Goal: Transaction & Acquisition: Purchase product/service

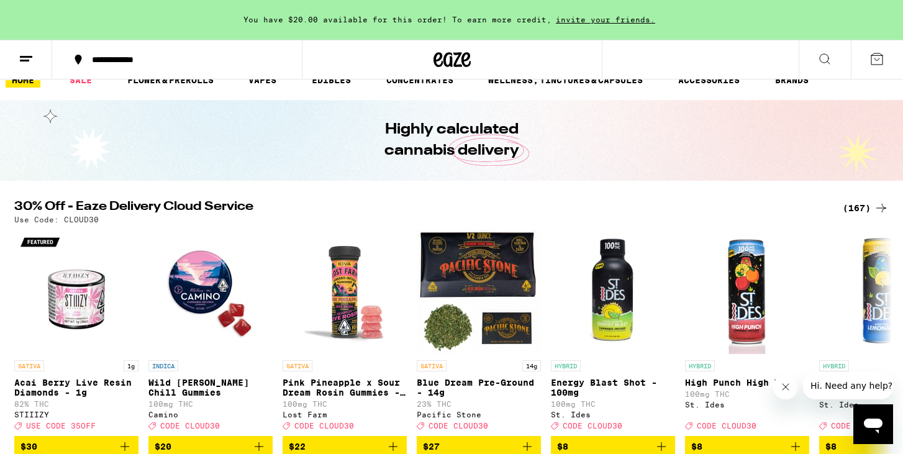
scroll to position [20, 0]
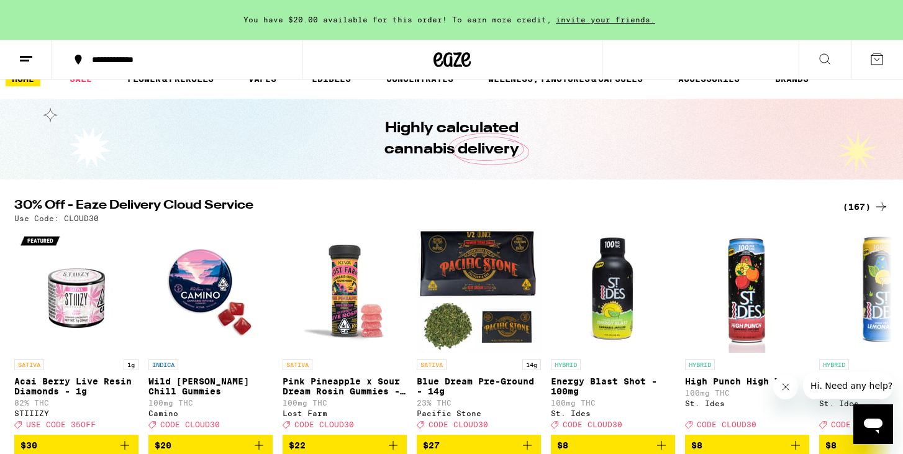
click at [863, 202] on div "(167)" at bounding box center [866, 206] width 46 height 15
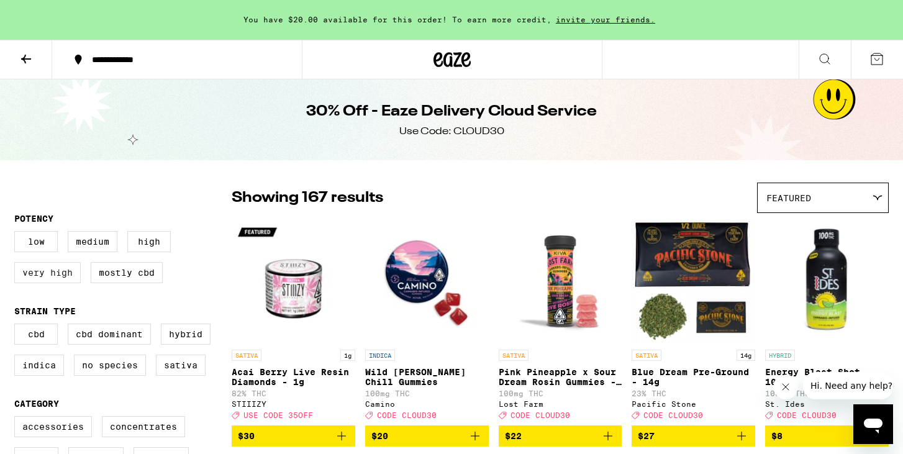
scroll to position [39, 0]
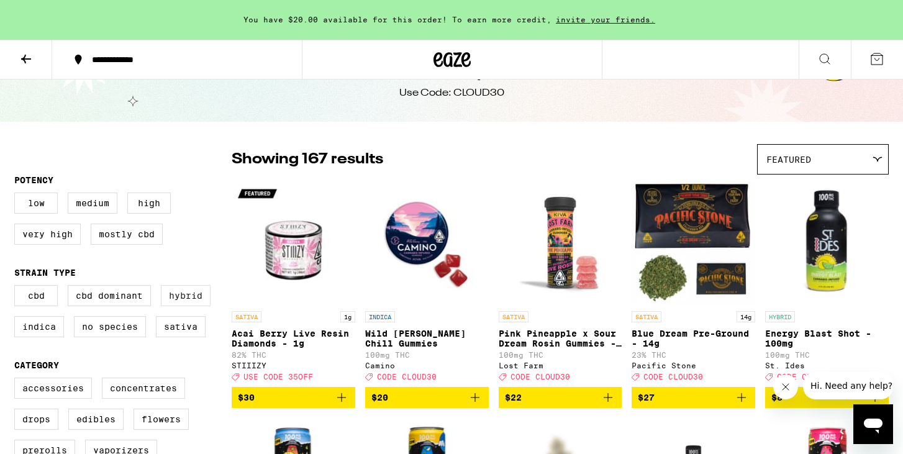
click at [183, 298] on label "Hybrid" at bounding box center [186, 295] width 50 height 21
click at [17, 288] on input "Hybrid" at bounding box center [17, 287] width 1 height 1
checkbox input "true"
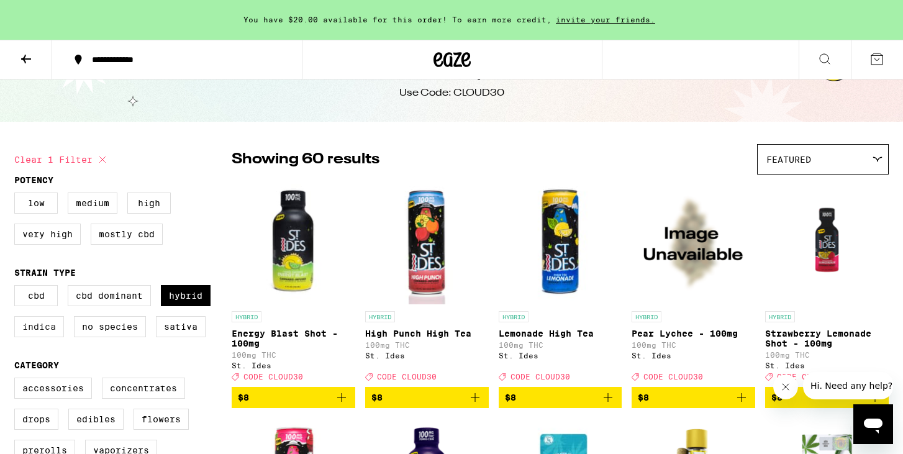
click at [40, 332] on label "Indica" at bounding box center [39, 326] width 50 height 21
click at [17, 288] on input "Indica" at bounding box center [17, 287] width 1 height 1
checkbox input "true"
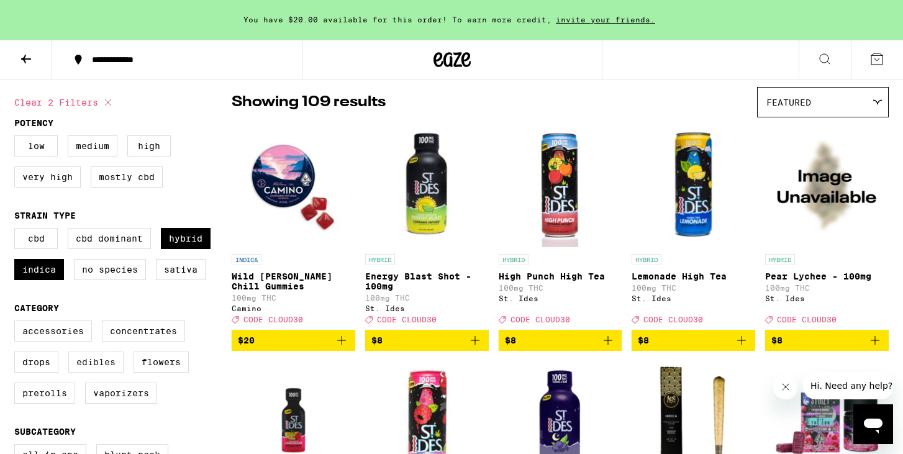
scroll to position [98, 0]
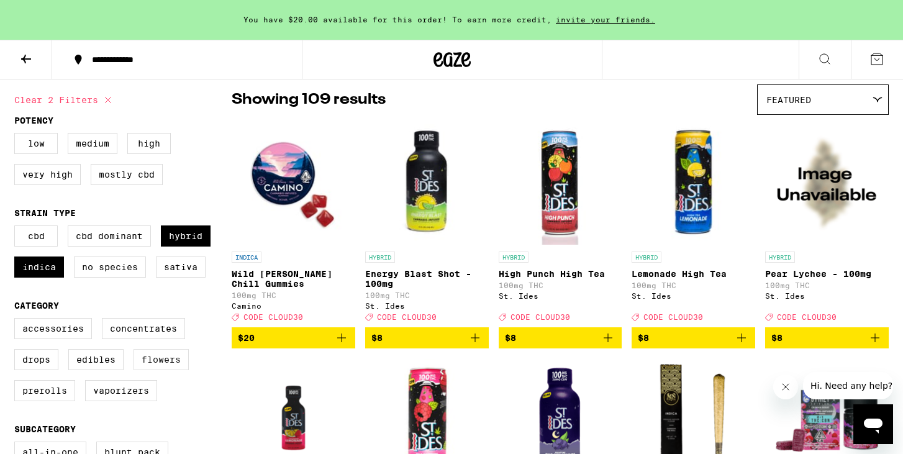
click at [171, 370] on label "Flowers" at bounding box center [161, 359] width 55 height 21
click at [17, 320] on input "Flowers" at bounding box center [17, 320] width 1 height 1
checkbox input "true"
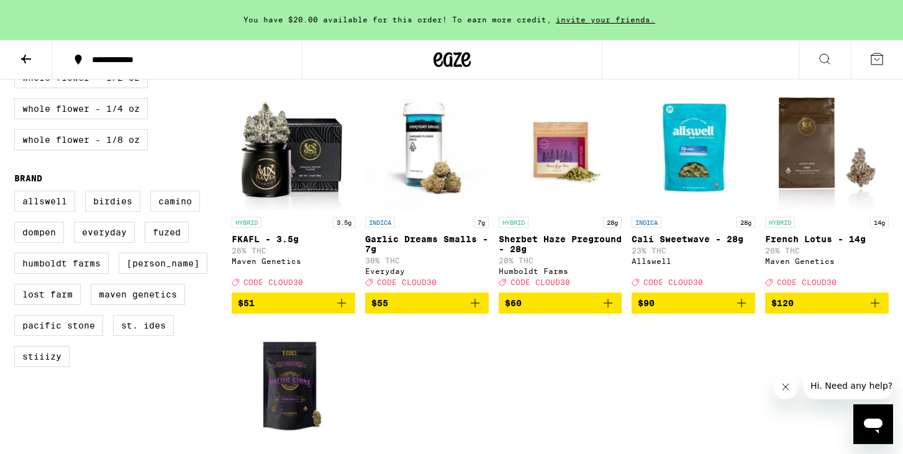
scroll to position [914, 0]
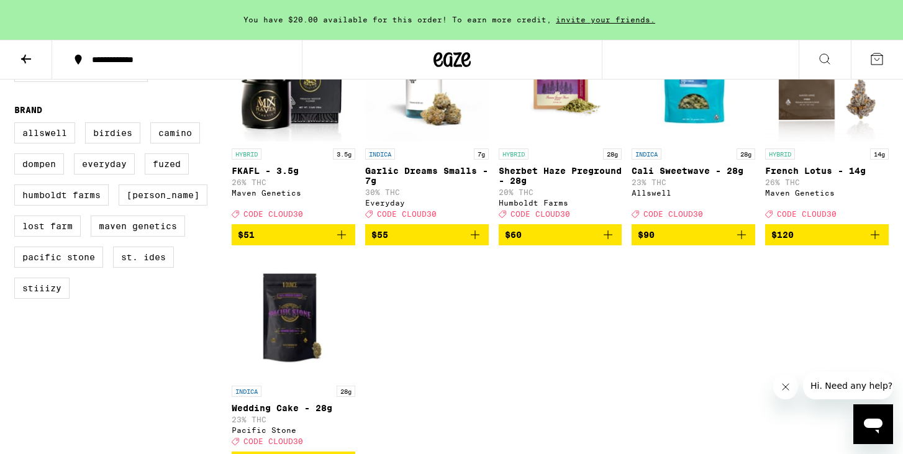
click at [338, 242] on icon "Add to bag" at bounding box center [341, 234] width 15 height 15
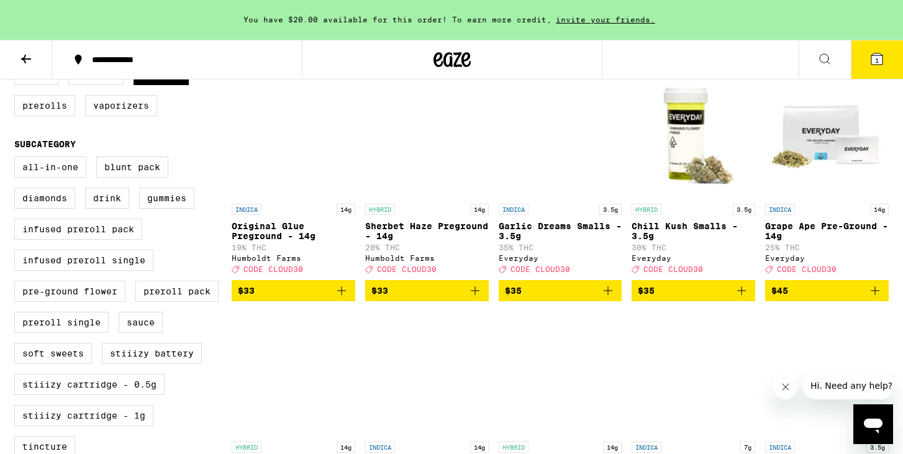
scroll to position [379, 0]
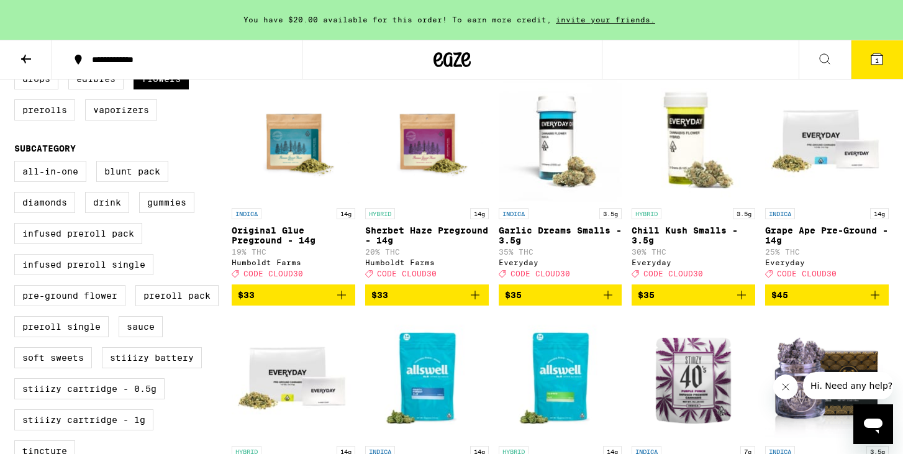
click at [698, 302] on span "$35" at bounding box center [693, 295] width 111 height 15
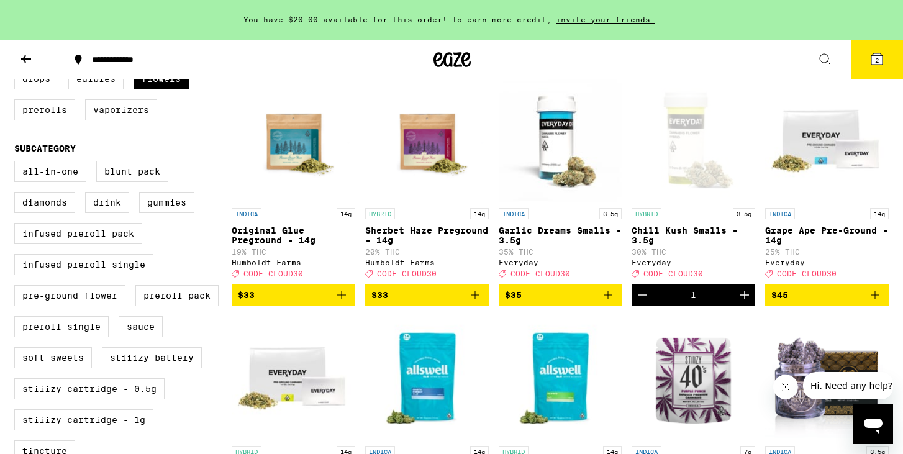
click at [876, 57] on span "2" at bounding box center [877, 60] width 4 height 7
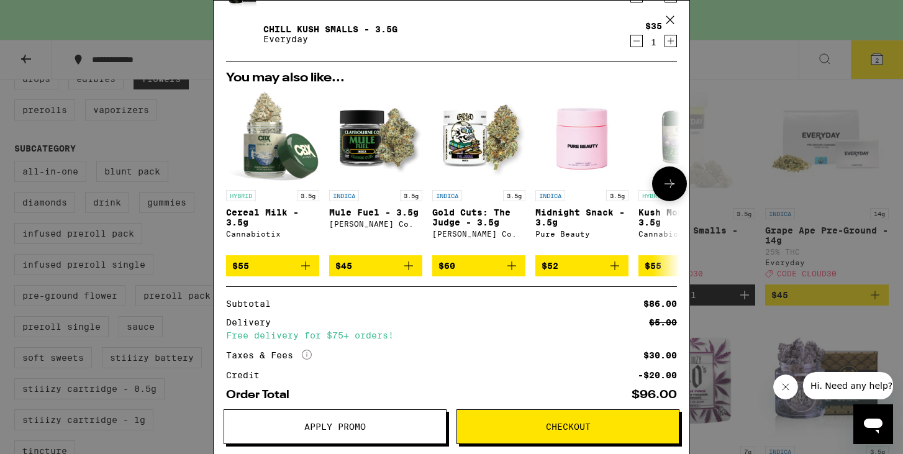
scroll to position [180, 0]
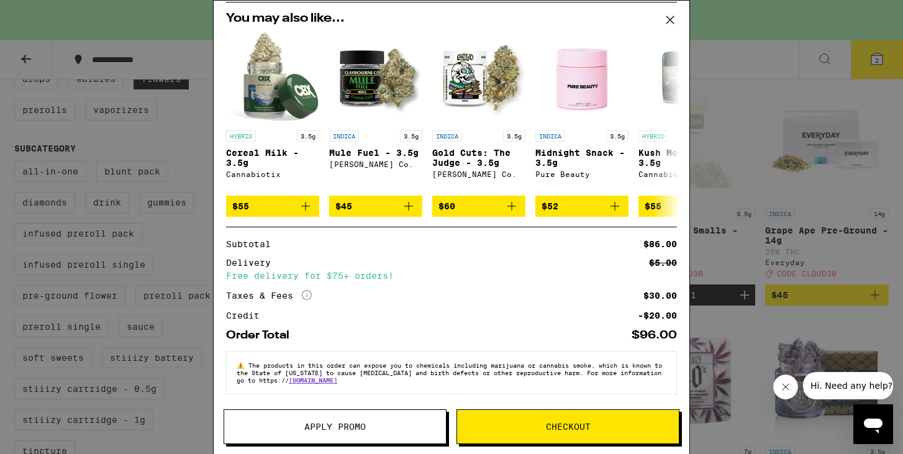
click at [410, 429] on span "Apply Promo" at bounding box center [335, 426] width 222 height 9
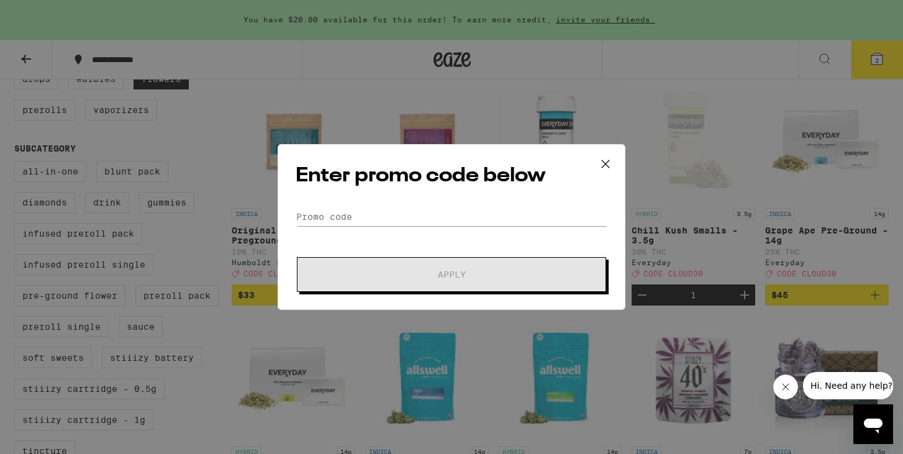
click at [420, 227] on form "Promo Code Apply" at bounding box center [452, 249] width 312 height 84
click at [420, 222] on input "Promo Code" at bounding box center [452, 216] width 312 height 19
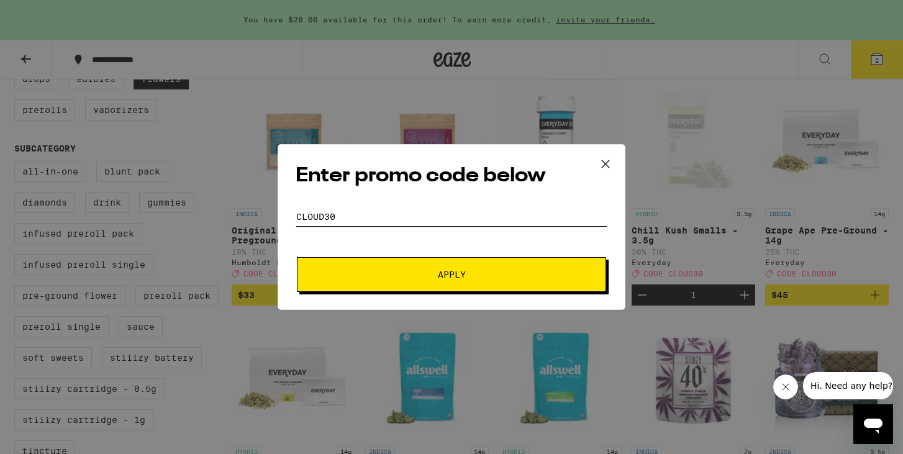
type input "CLOUD30"
click at [416, 268] on button "Apply" at bounding box center [451, 274] width 309 height 35
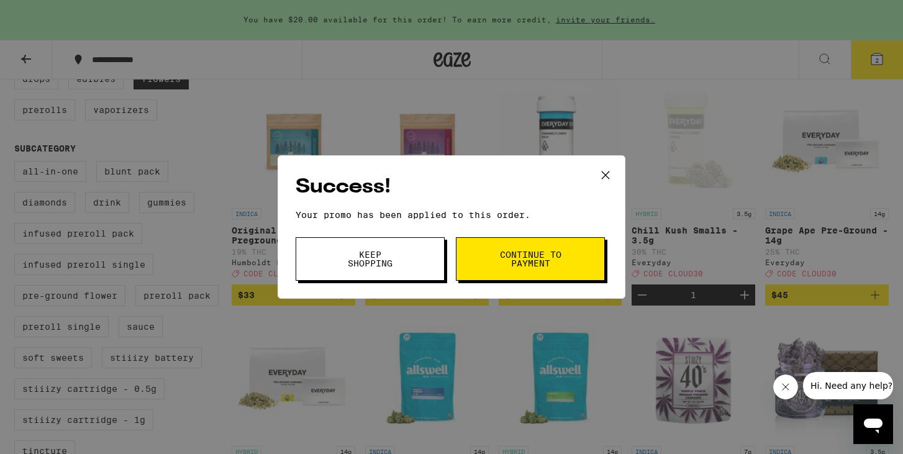
click at [491, 276] on button "Continue to payment" at bounding box center [530, 258] width 149 height 43
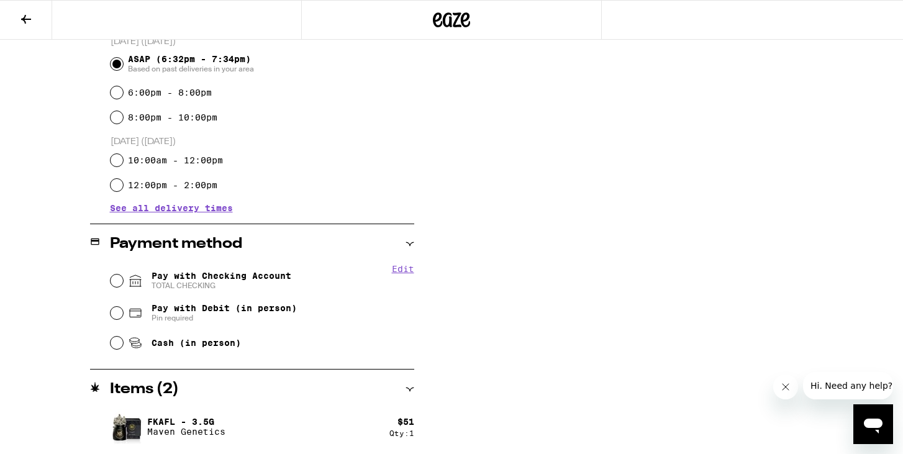
scroll to position [397, 0]
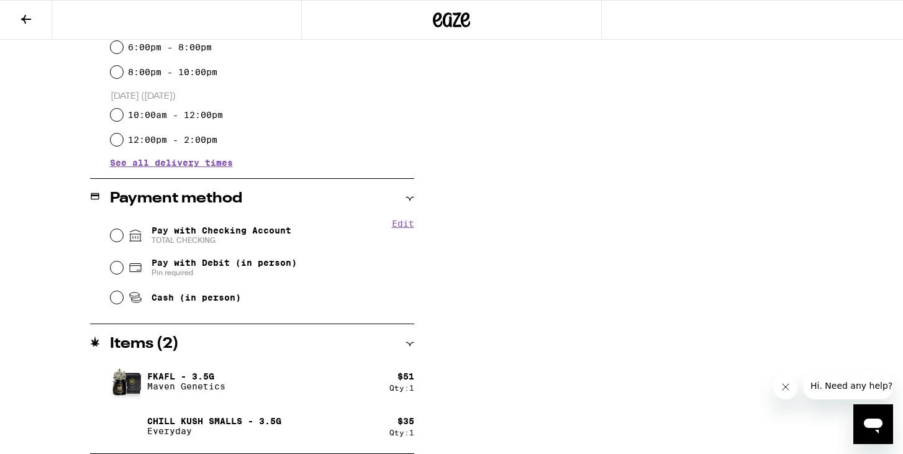
click at [263, 230] on span "Pay with Checking Account TOTAL CHECKING" at bounding box center [222, 235] width 140 height 20
click at [123, 230] on input "Pay with Checking Account TOTAL CHECKING" at bounding box center [117, 235] width 12 height 12
radio input "true"
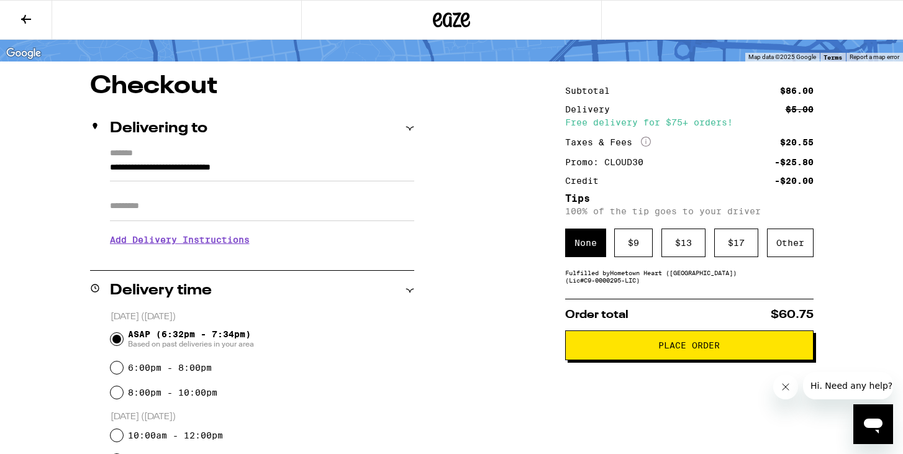
scroll to position [140, 0]
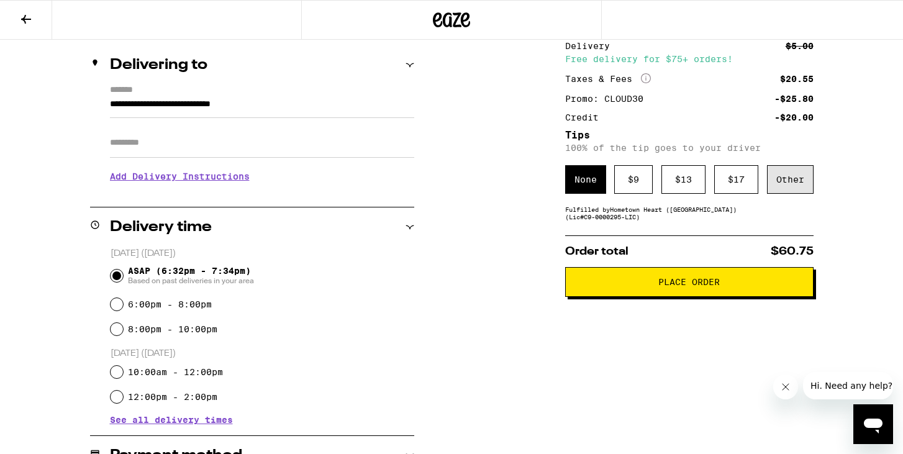
click at [784, 189] on div "Other" at bounding box center [790, 179] width 47 height 29
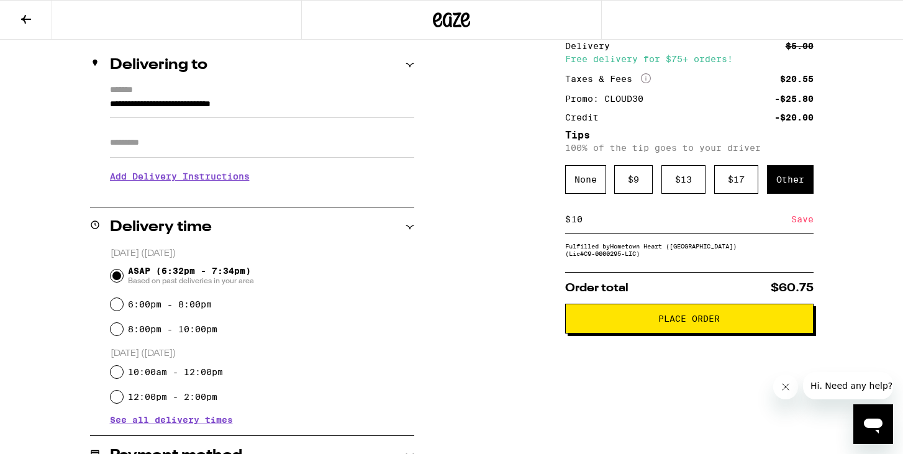
type input "10"
click at [852, 239] on div "**********" at bounding box center [451, 381] width 894 height 741
click at [800, 221] on div "Save" at bounding box center [802, 219] width 22 height 27
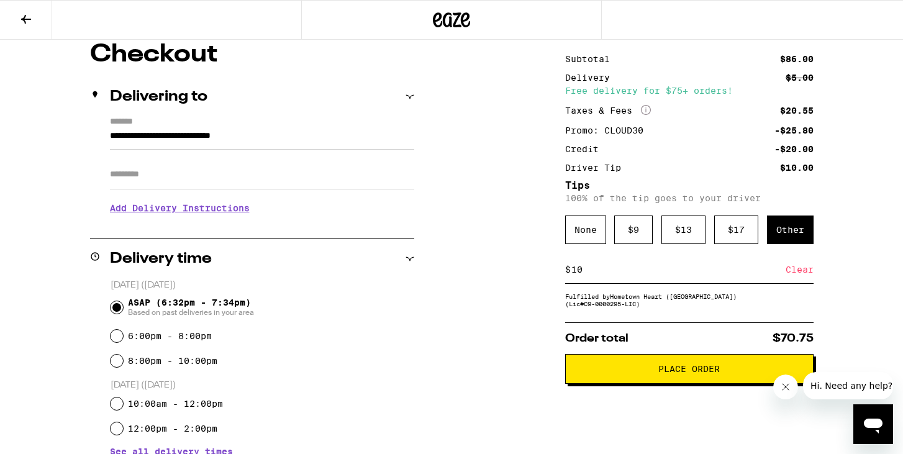
scroll to position [109, 0]
click at [739, 373] on span "Place Order" at bounding box center [689, 368] width 227 height 9
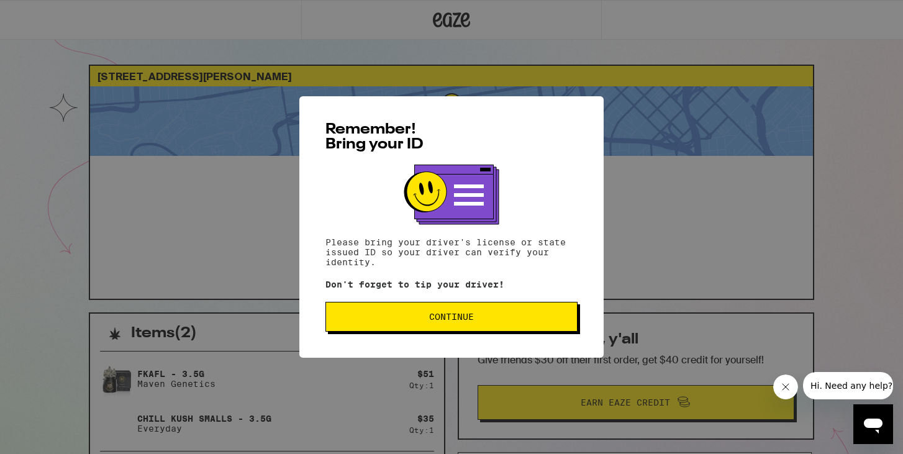
click at [475, 317] on span "Continue" at bounding box center [451, 316] width 231 height 9
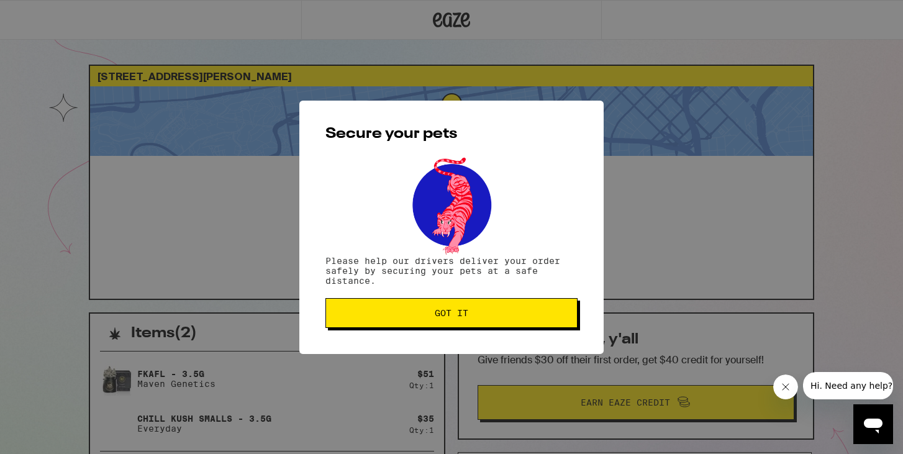
click at [475, 317] on span "Got it" at bounding box center [451, 313] width 231 height 9
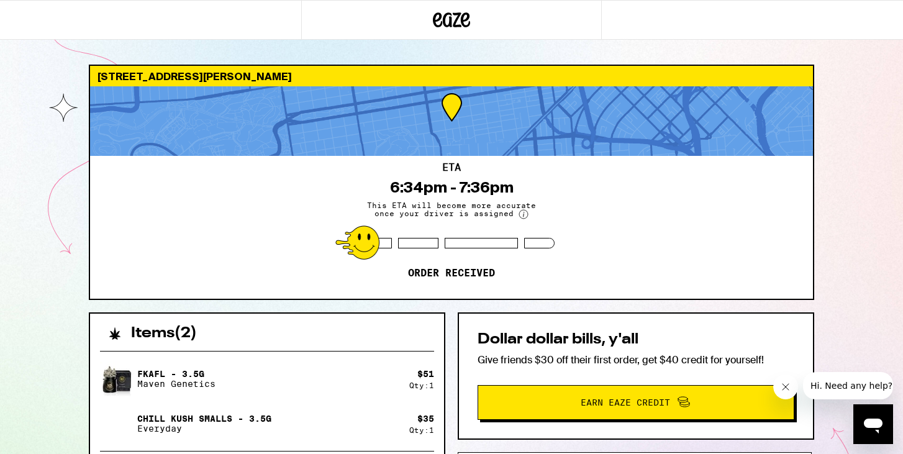
click at [57, 103] on div "[STREET_ADDRESS][PERSON_NAME] ETA 6:34pm - 7:36pm This ETA will become more acc…" at bounding box center [451, 339] width 903 height 679
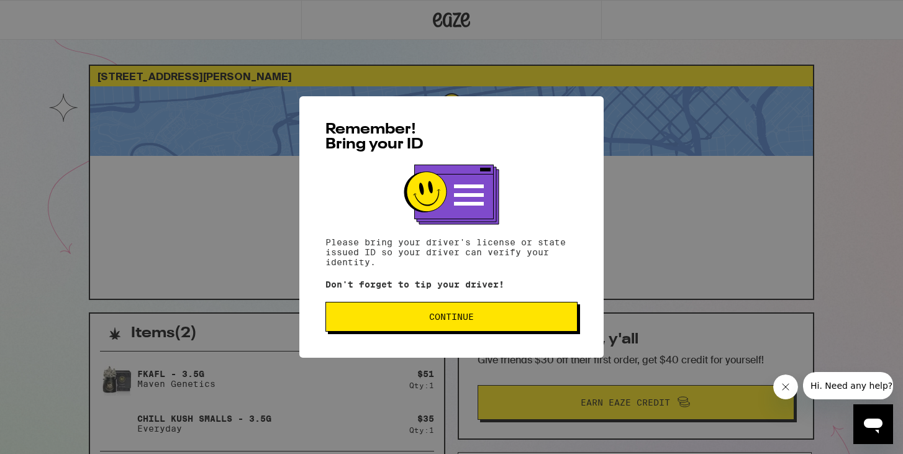
click at [418, 321] on span "Continue" at bounding box center [451, 316] width 231 height 9
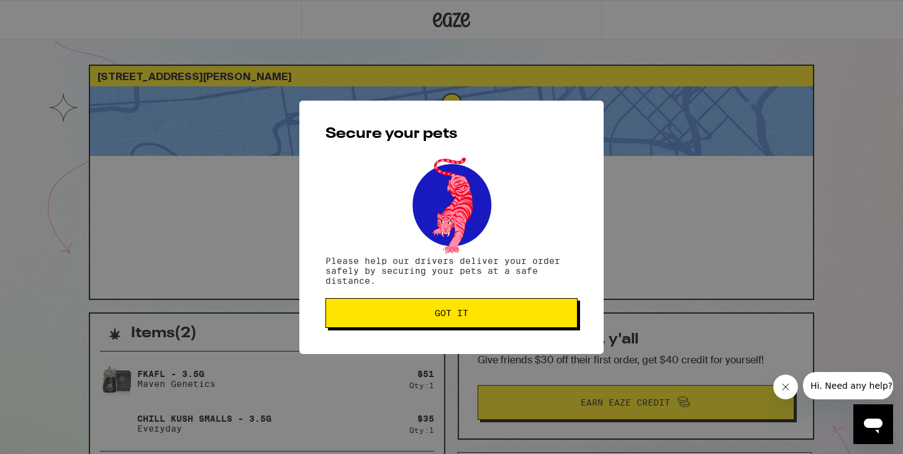
click at [419, 317] on span "Got it" at bounding box center [451, 313] width 231 height 9
